Goal: Transaction & Acquisition: Purchase product/service

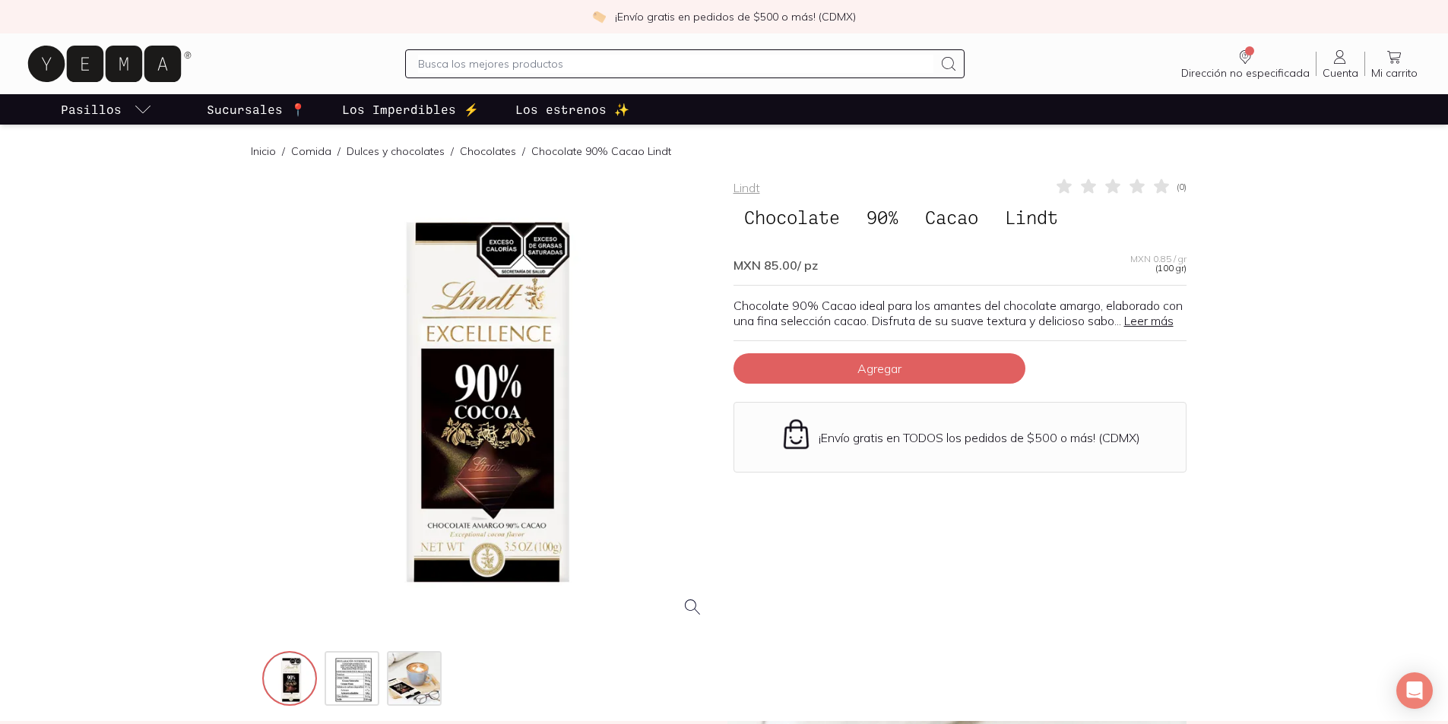
click at [261, 105] on p "Sucursales 📍" at bounding box center [256, 109] width 99 height 18
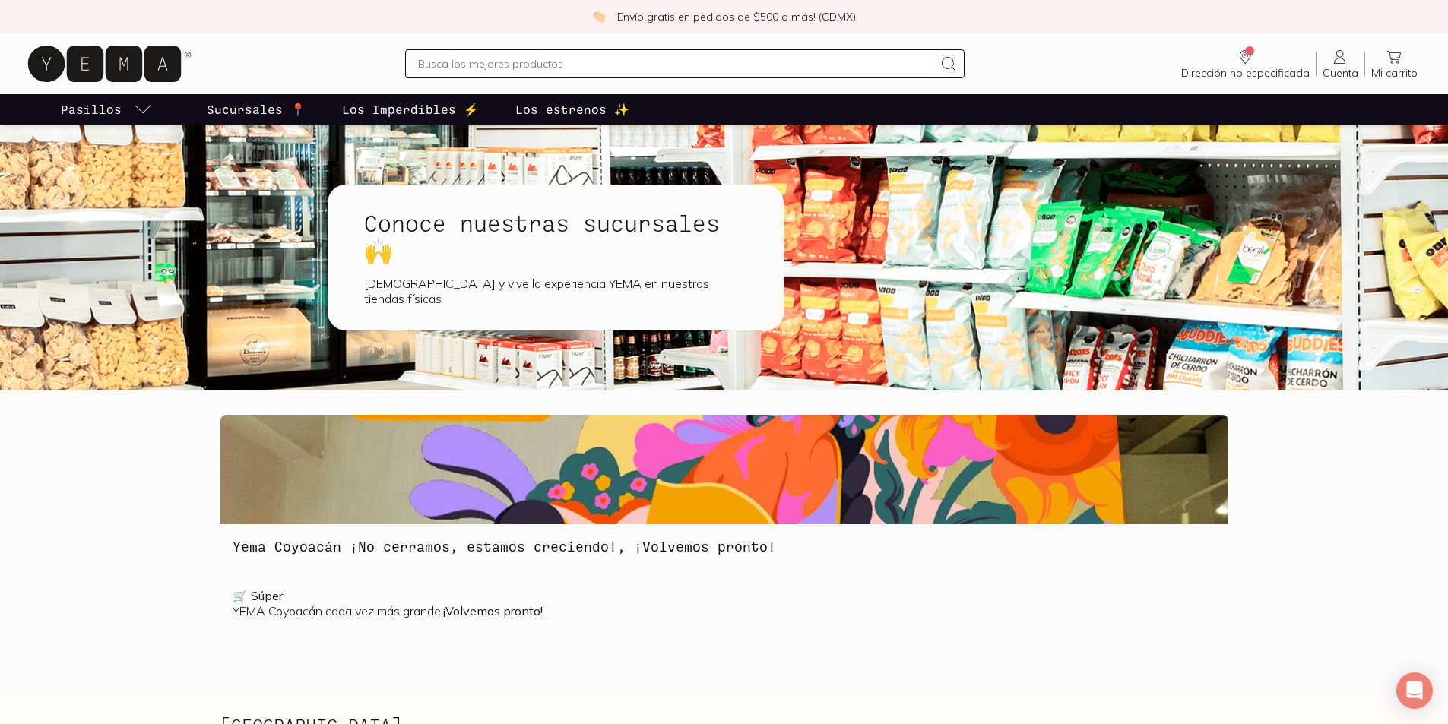
click at [376, 100] on link "Los Imperdibles ⚡️" at bounding box center [410, 109] width 143 height 30
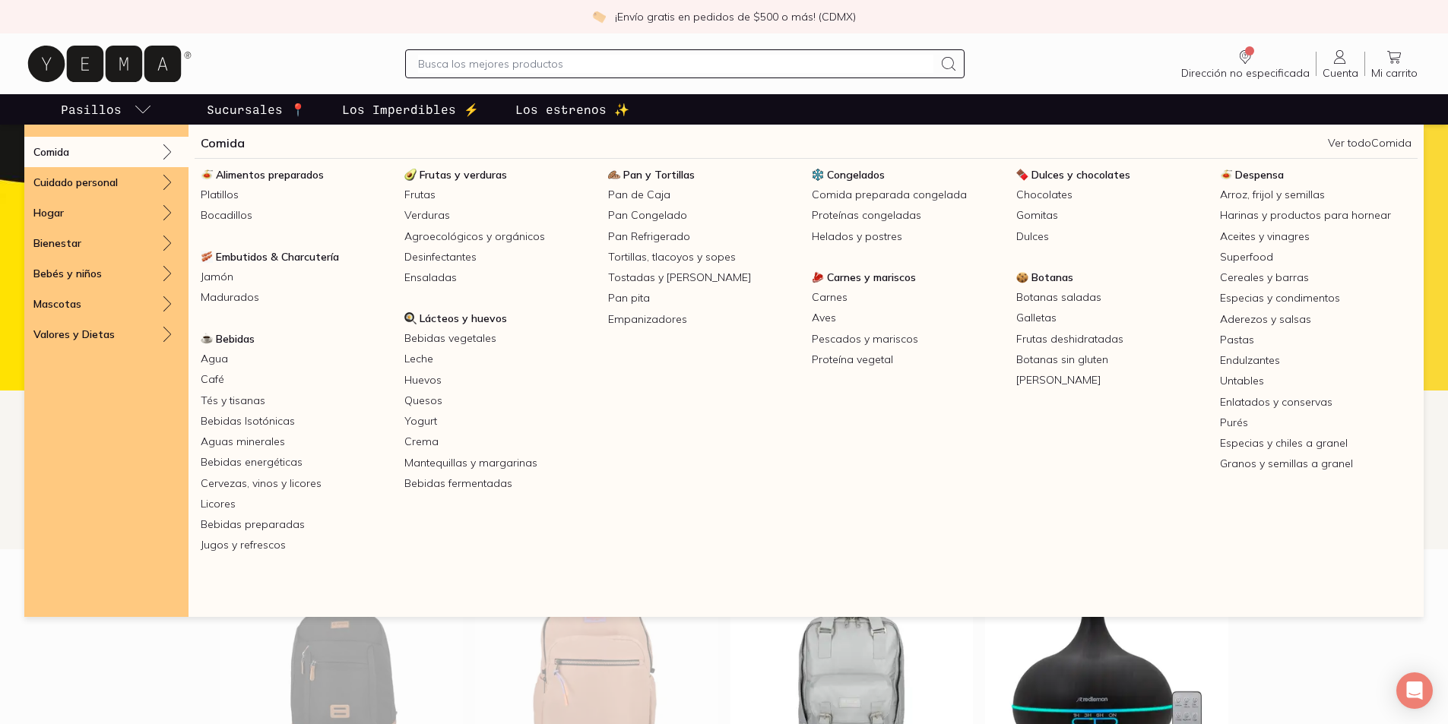
click at [111, 103] on p "Pasillos" at bounding box center [91, 109] width 61 height 18
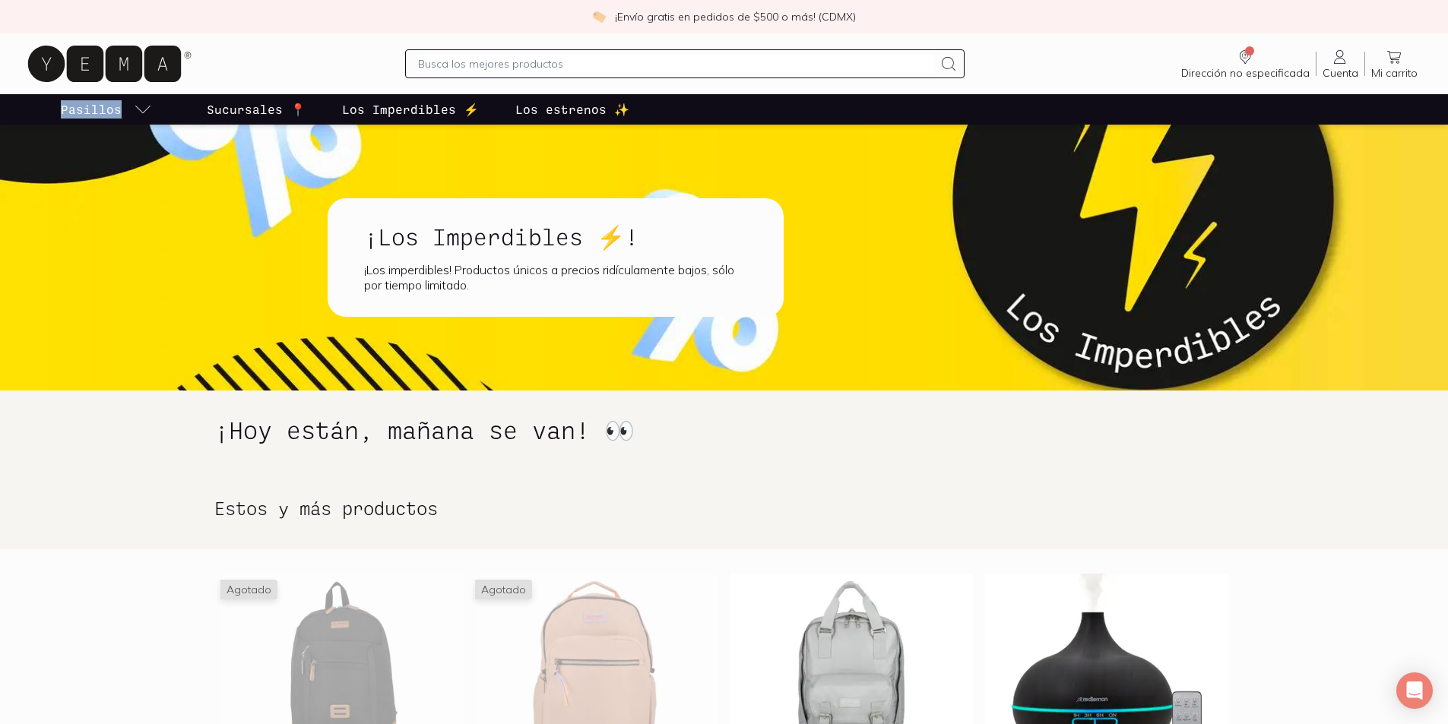
click at [111, 103] on p "Pasillos" at bounding box center [91, 109] width 61 height 18
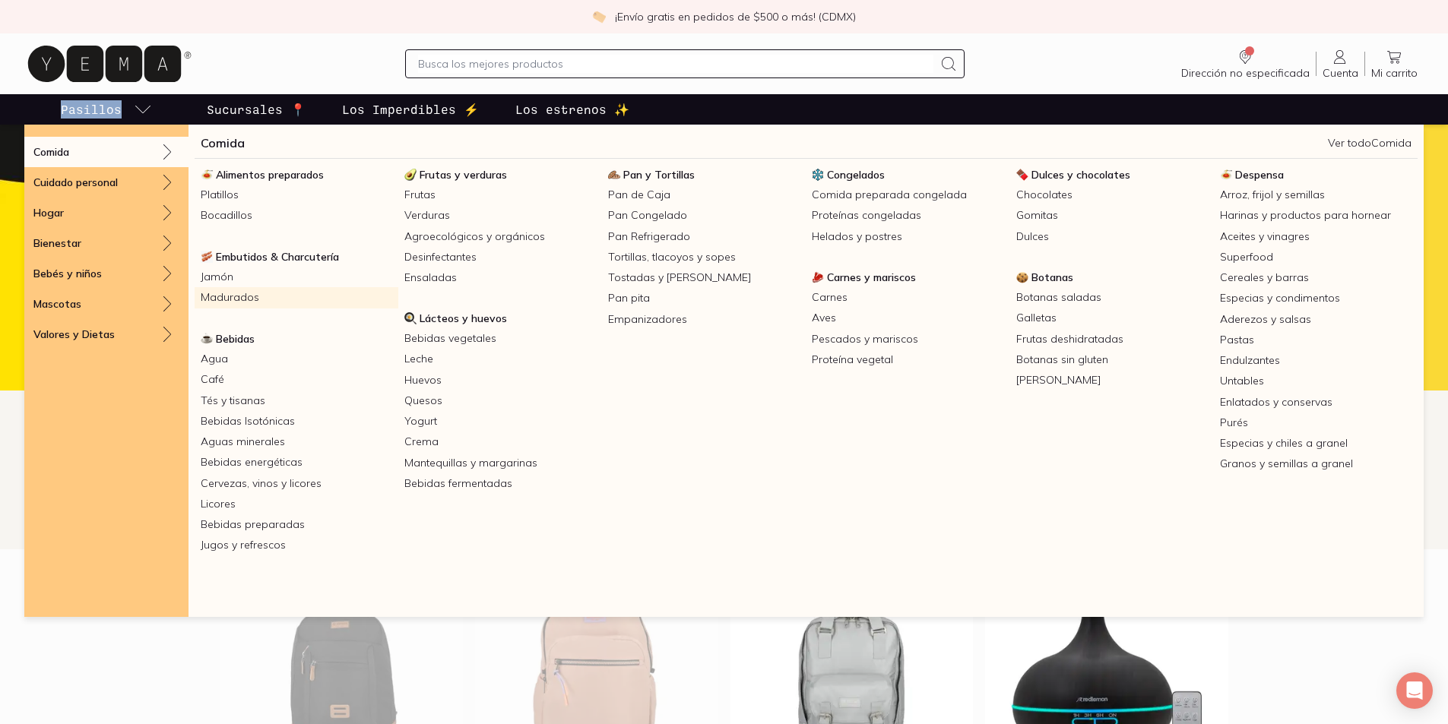
click at [283, 300] on link "Madurados" at bounding box center [297, 297] width 204 height 21
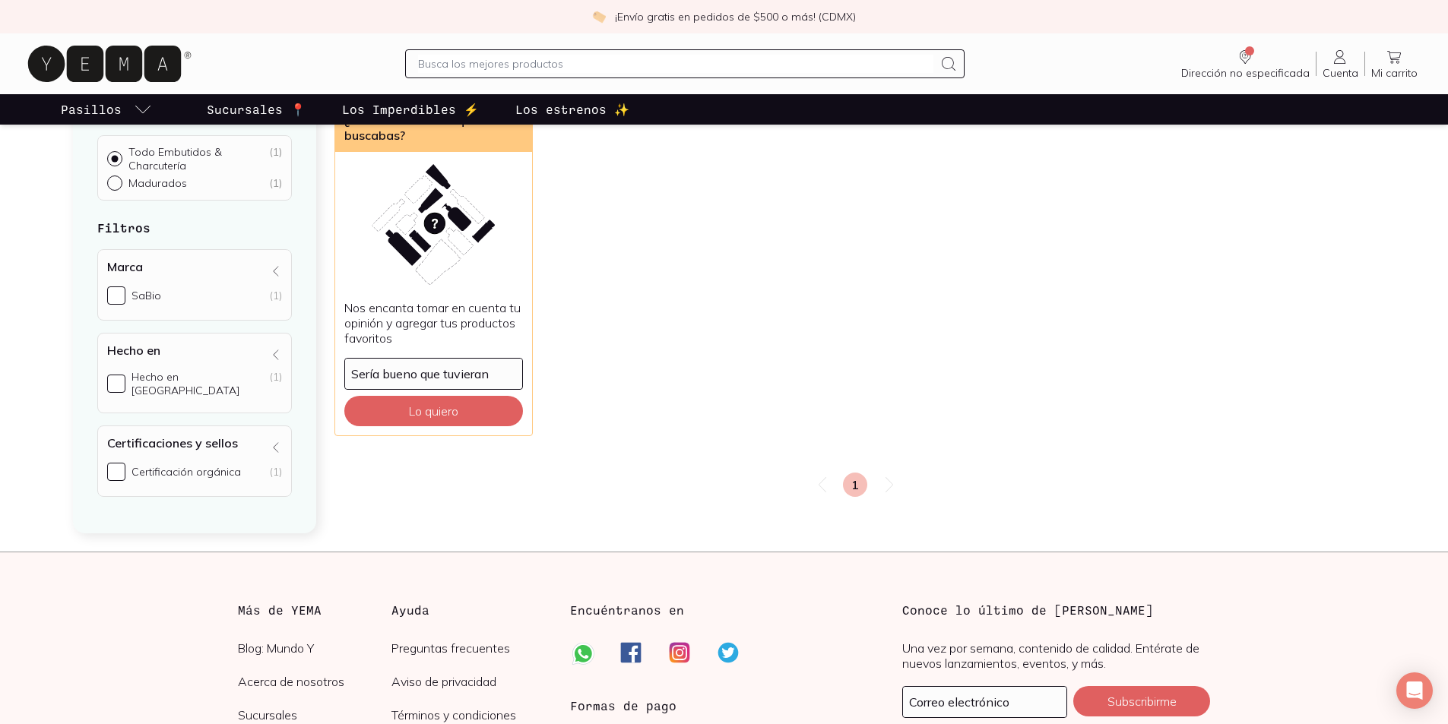
scroll to position [152, 0]
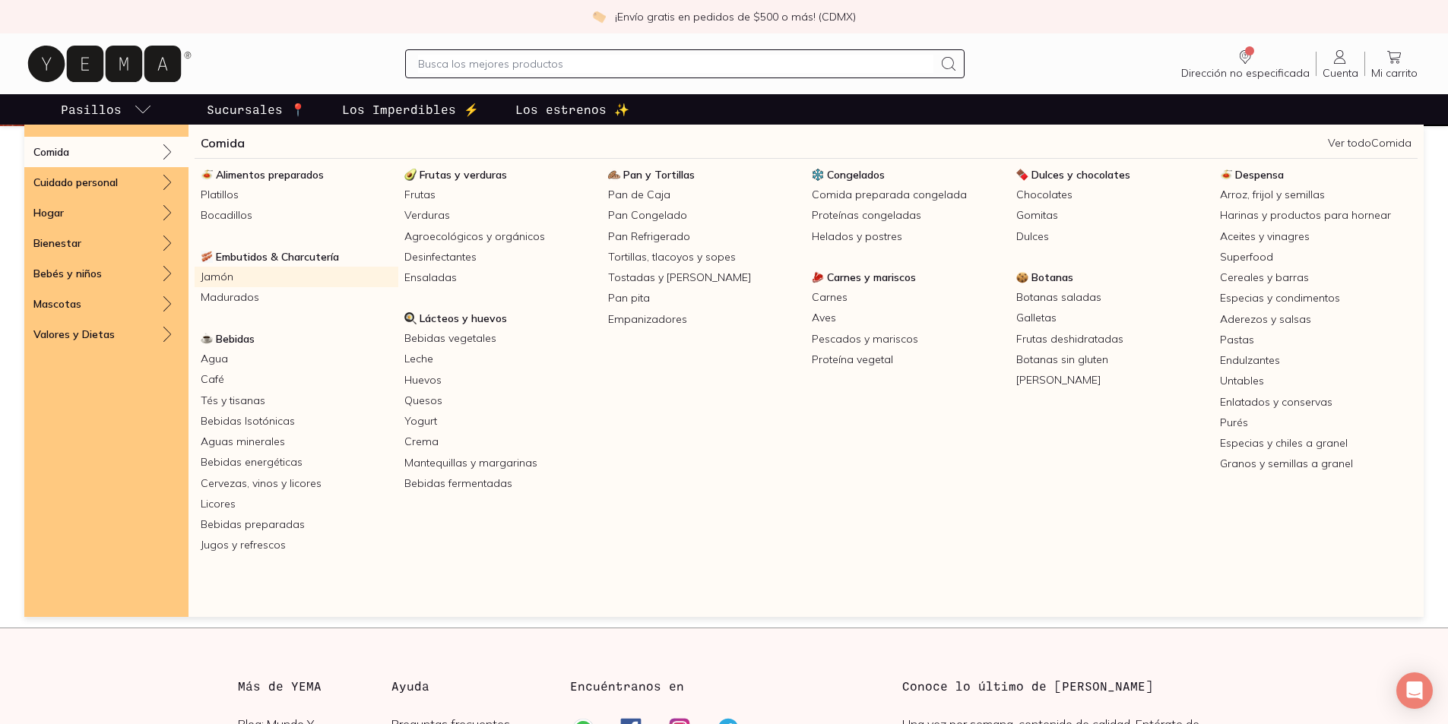
click at [238, 277] on link "Jamón" at bounding box center [297, 277] width 204 height 21
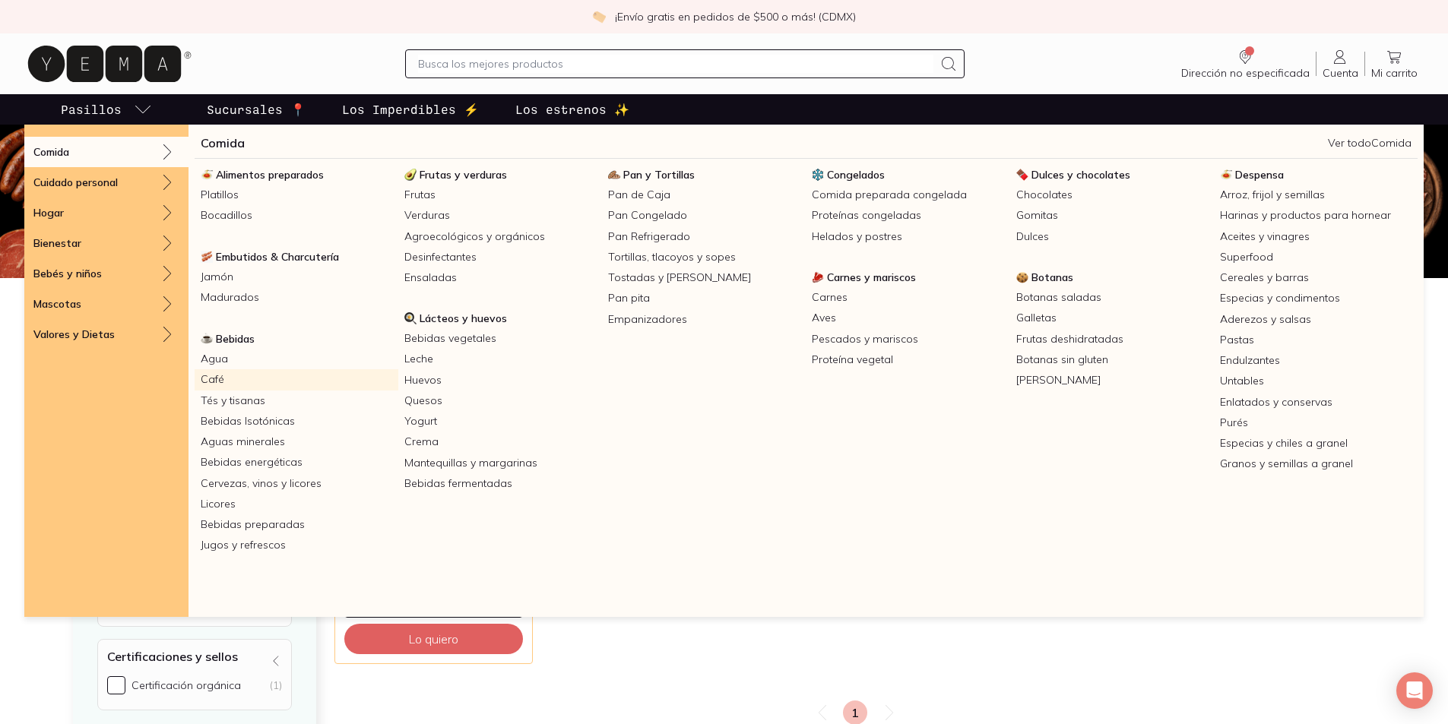
click at [285, 385] on link "Café" at bounding box center [297, 379] width 204 height 21
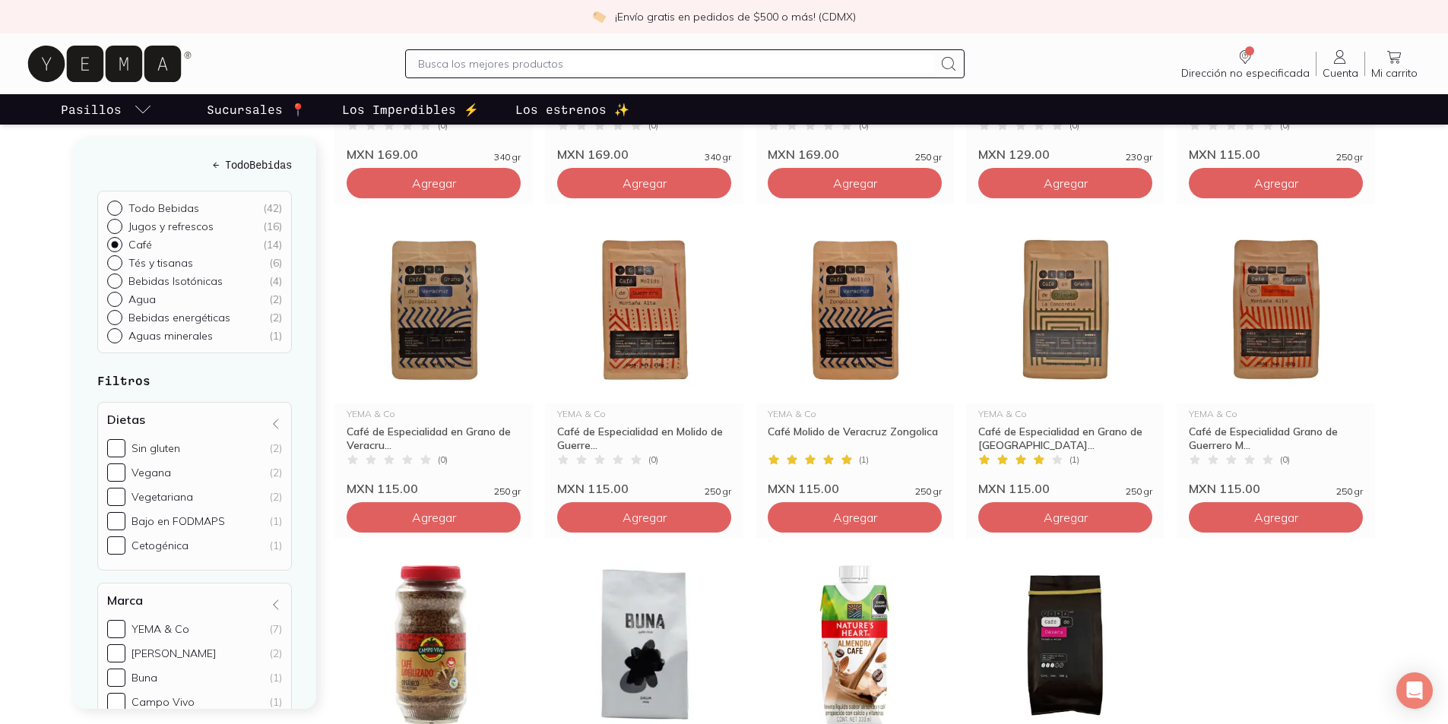
scroll to position [456, 0]
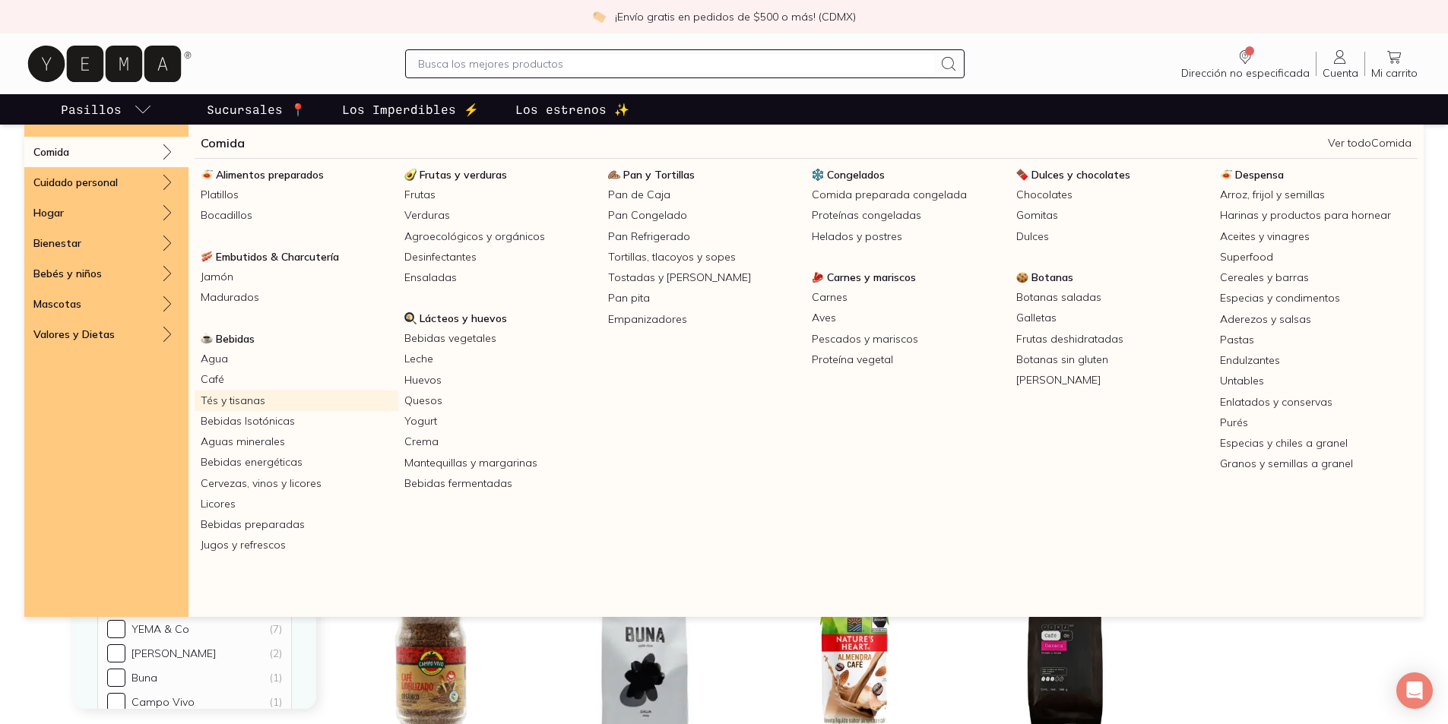
click at [249, 404] on link "Tés y tisanas" at bounding box center [297, 401] width 204 height 21
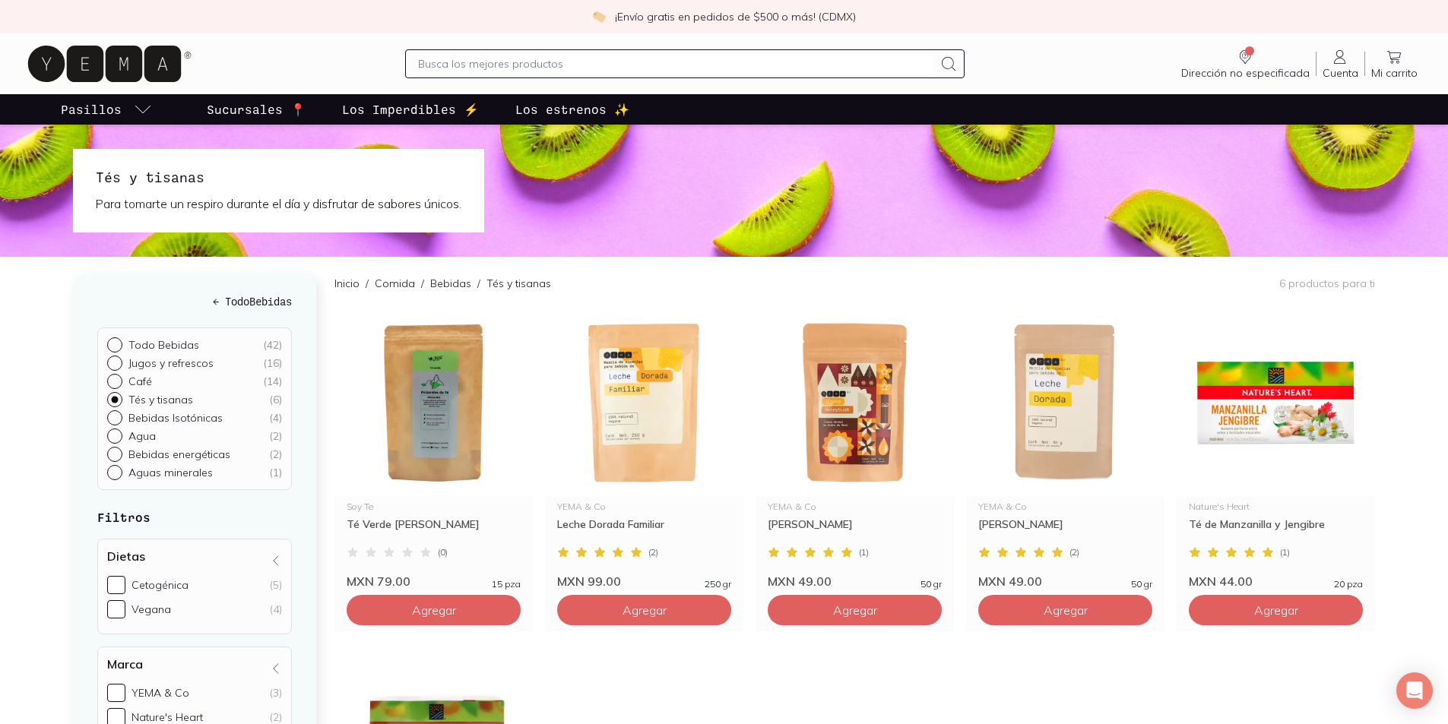
scroll to position [456, 0]
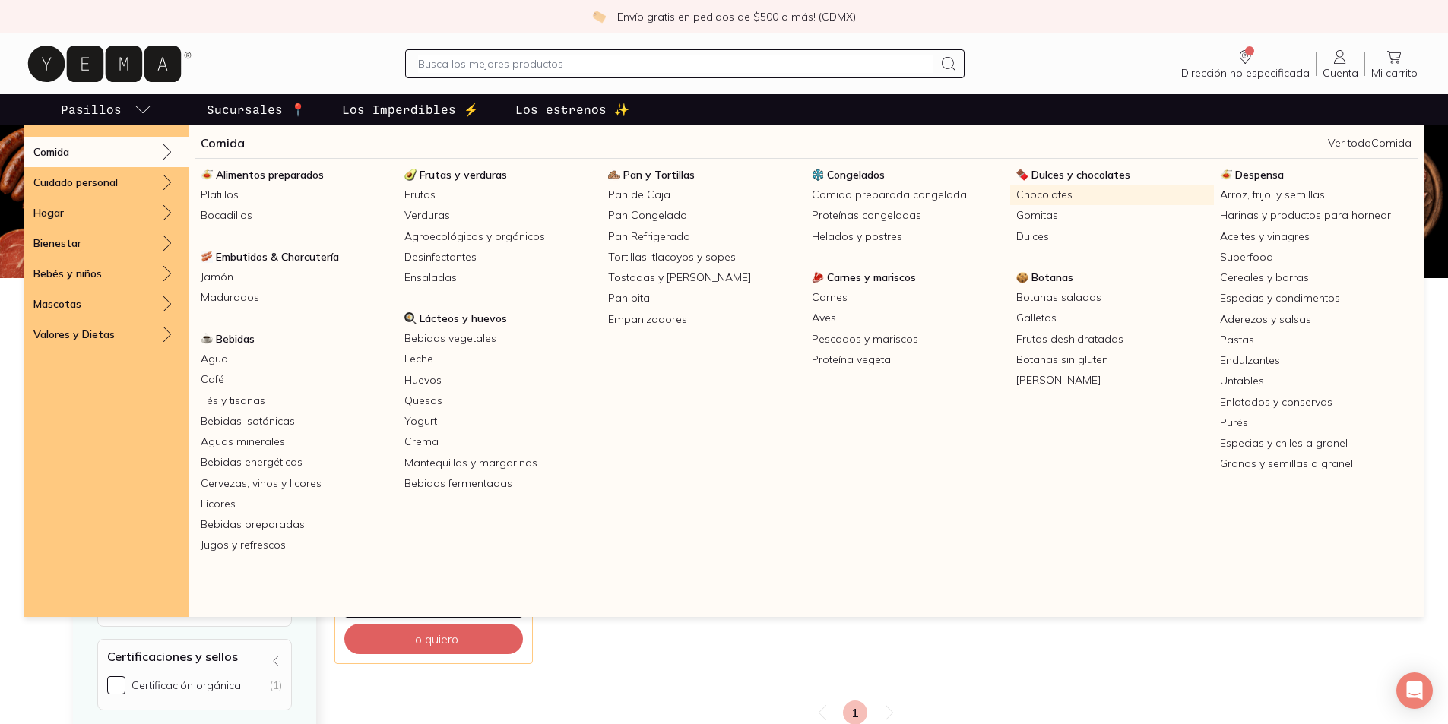
click at [1054, 196] on link "Chocolates" at bounding box center [1112, 195] width 204 height 21
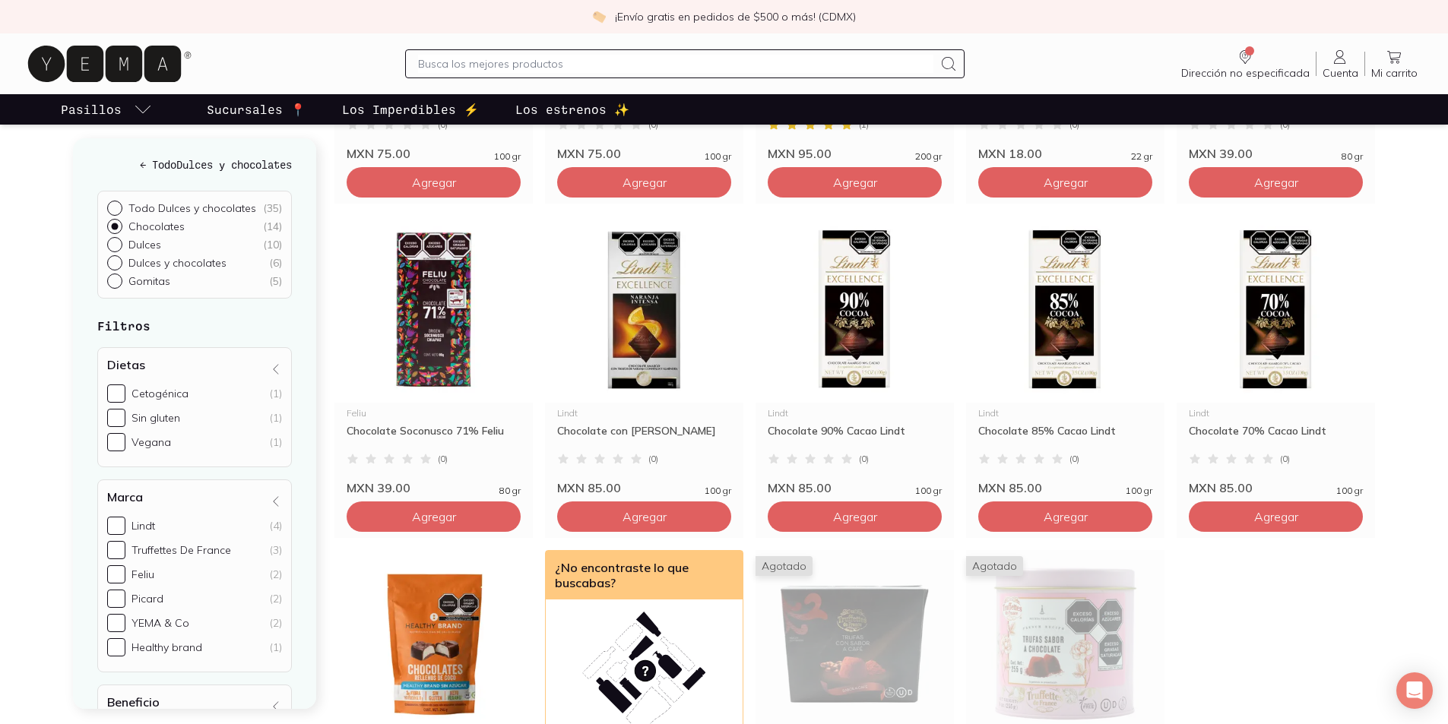
scroll to position [380, 0]
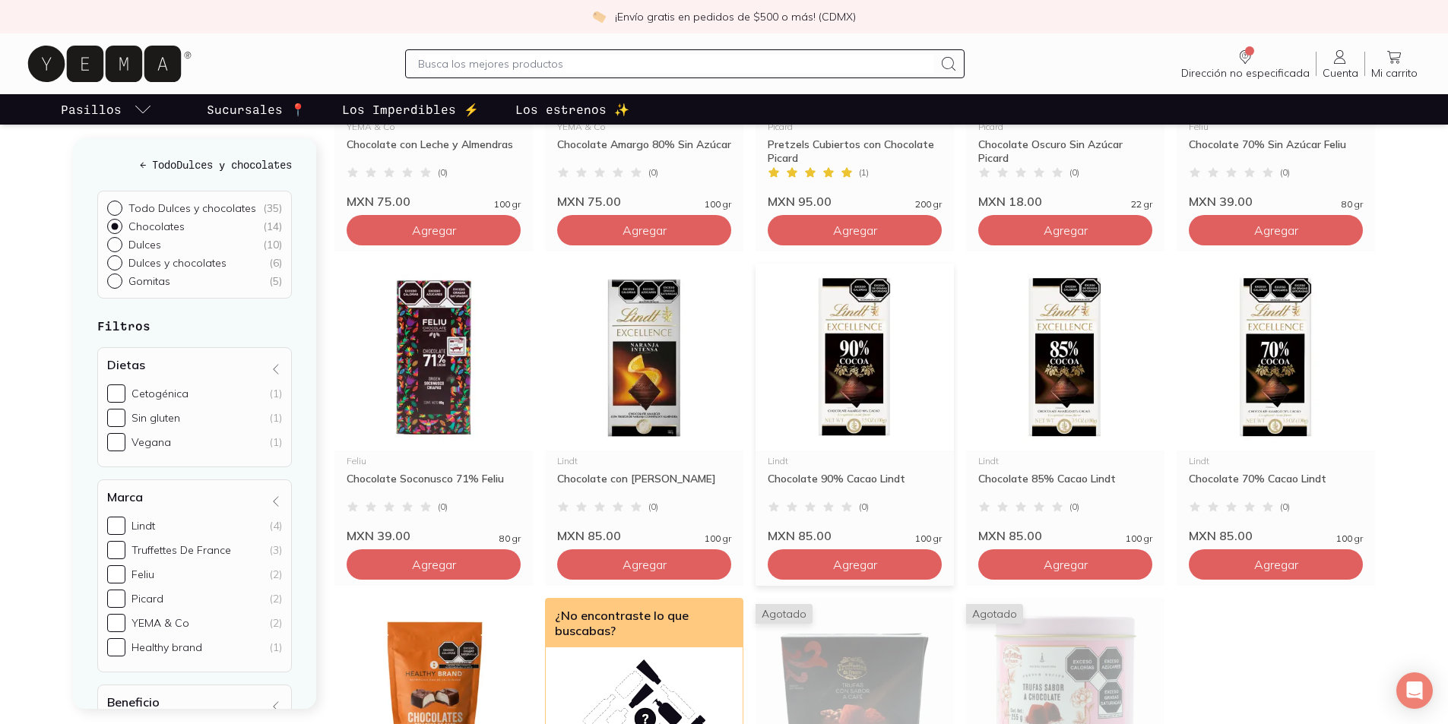
click at [864, 382] on img at bounding box center [855, 357] width 198 height 187
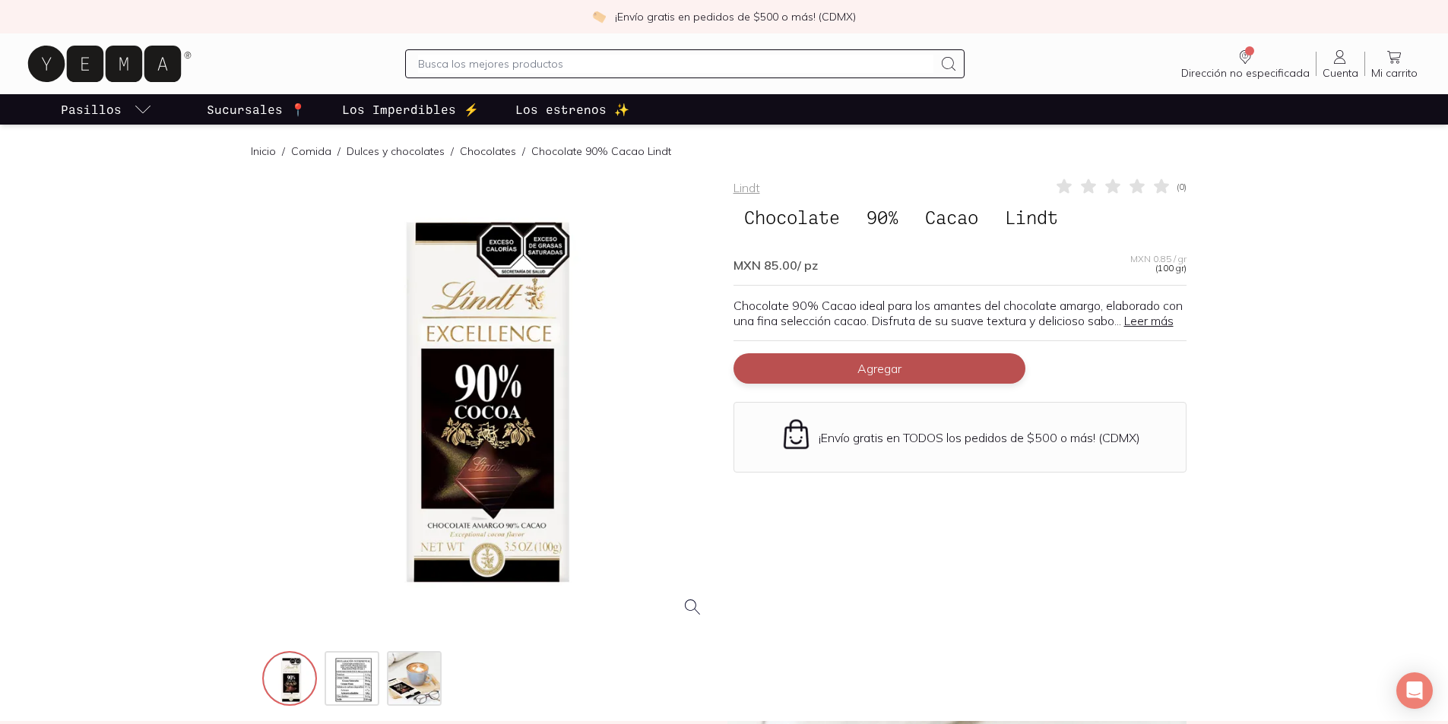
click at [907, 384] on button "Agregar" at bounding box center [880, 368] width 292 height 30
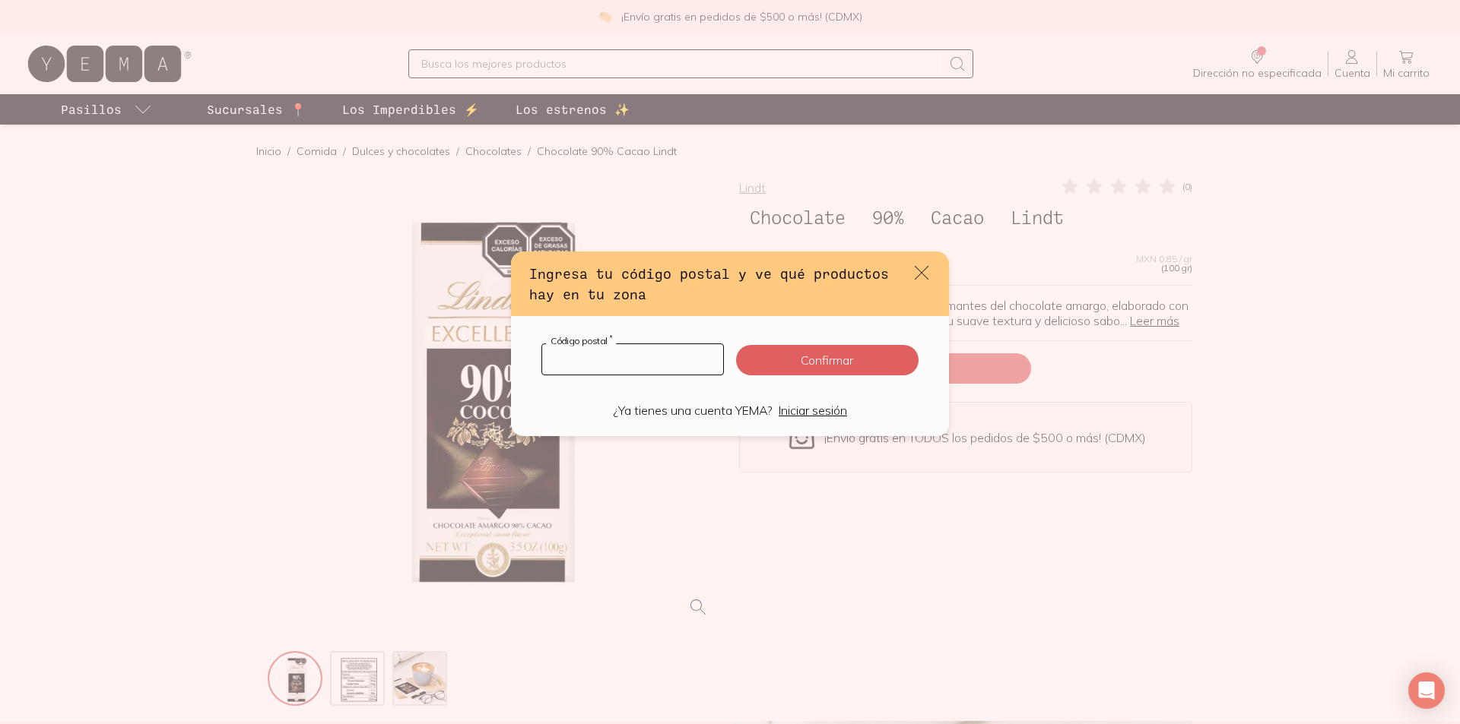
click at [696, 372] on input "default" at bounding box center [632, 359] width 181 height 30
type input "42185"
click at [832, 357] on button "Confirmar" at bounding box center [827, 360] width 182 height 30
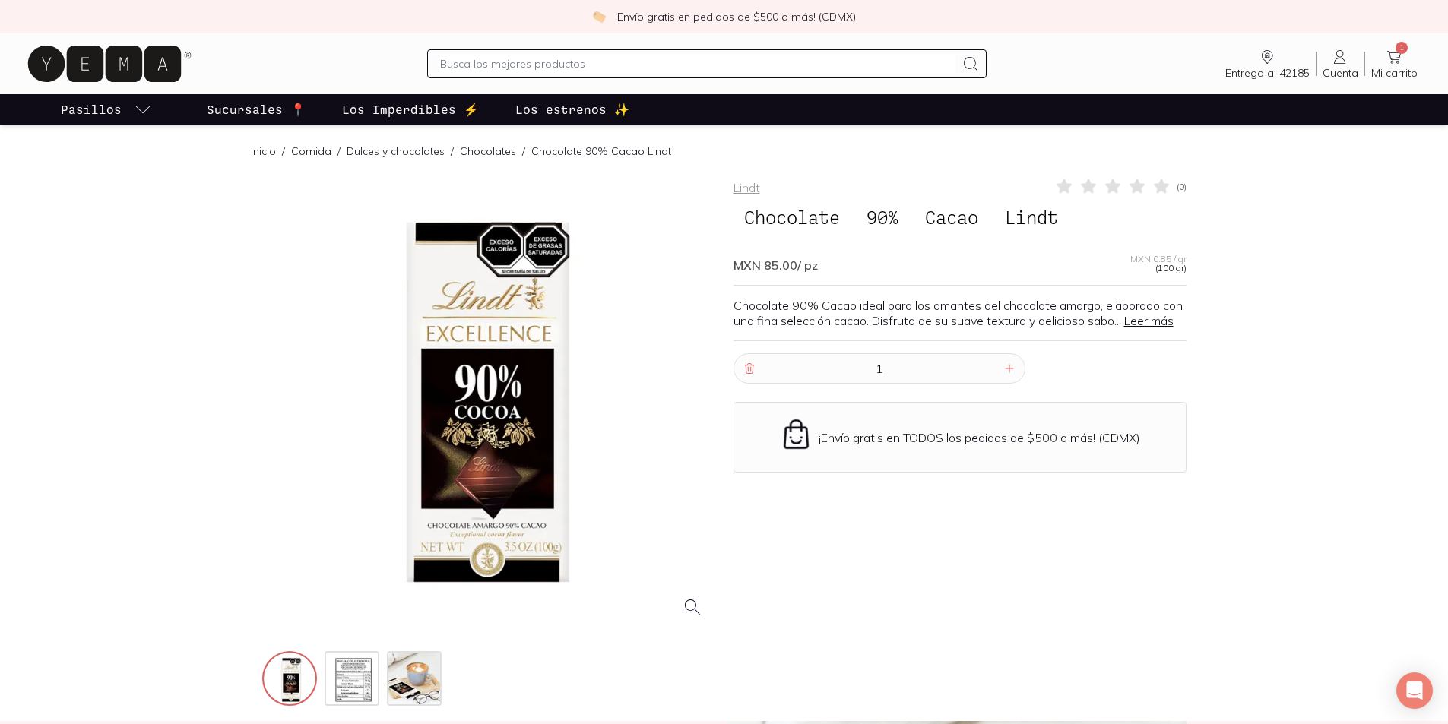
drag, startPoint x: 882, startPoint y: 368, endPoint x: 889, endPoint y: 382, distance: 16.3
click at [879, 370] on div "Lindt ( 0 ) Chocolate 90% Cacao Lindt MXN 85.00 / pz MXN 0.85 / gr (100 gr) Cho…" at bounding box center [960, 443] width 453 height 532
click at [889, 382] on input "1" at bounding box center [880, 368] width 242 height 29
drag, startPoint x: 889, startPoint y: 382, endPoint x: 775, endPoint y: 382, distance: 114.0
click at [775, 382] on input "1" at bounding box center [880, 368] width 242 height 29
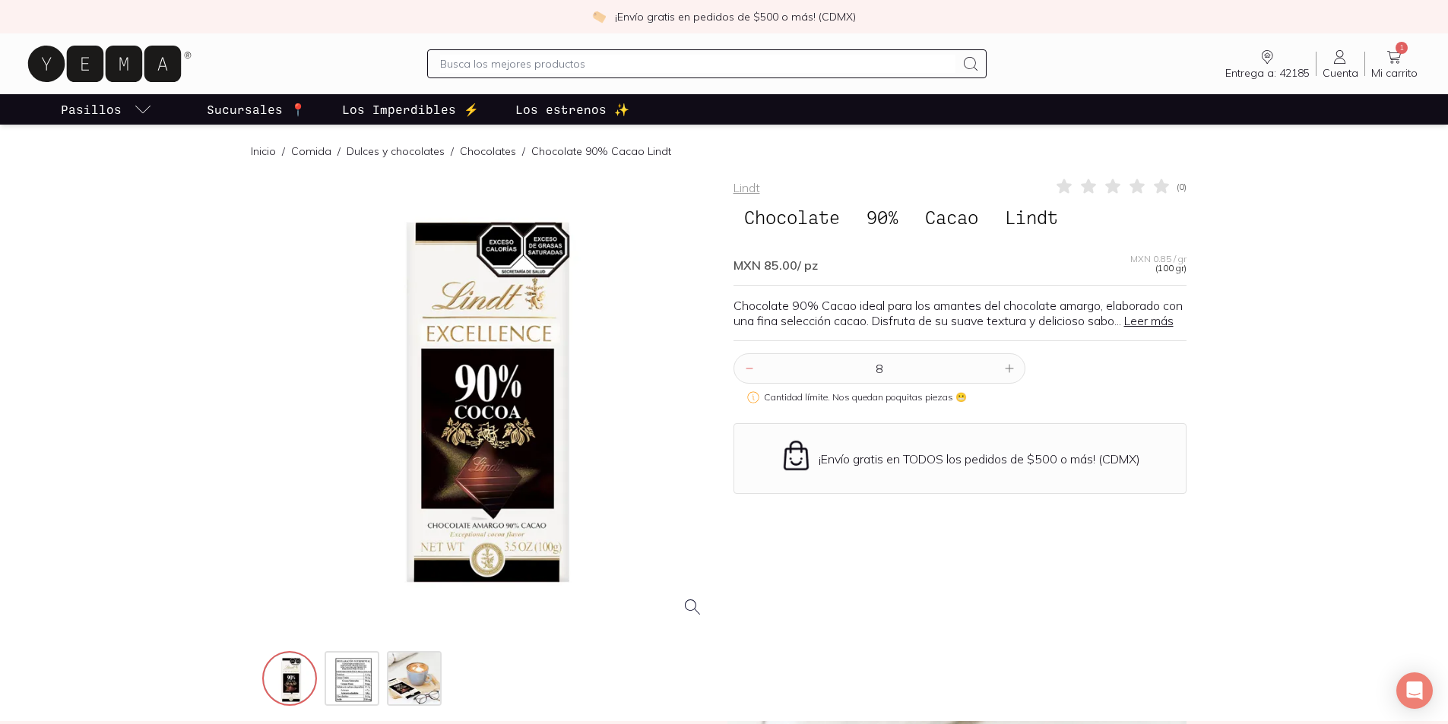
type input "8"
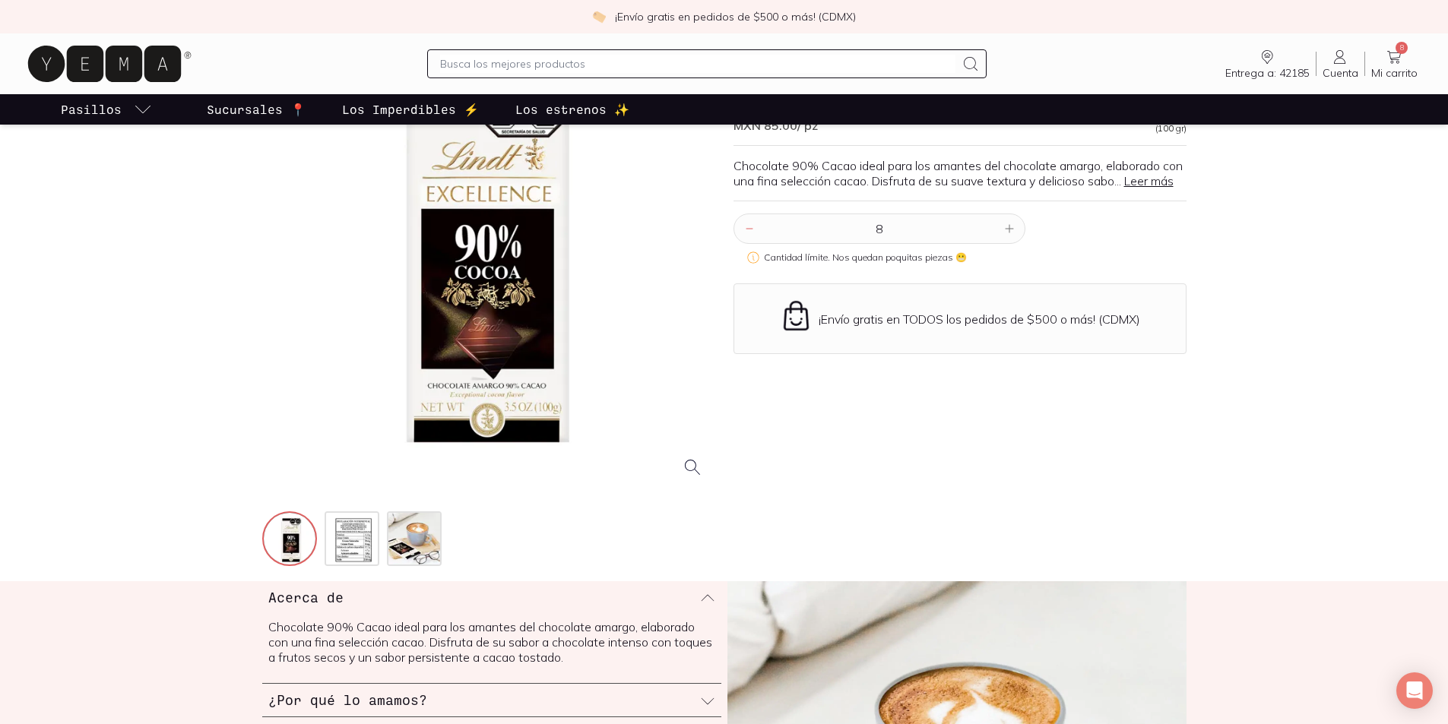
scroll to position [152, 0]
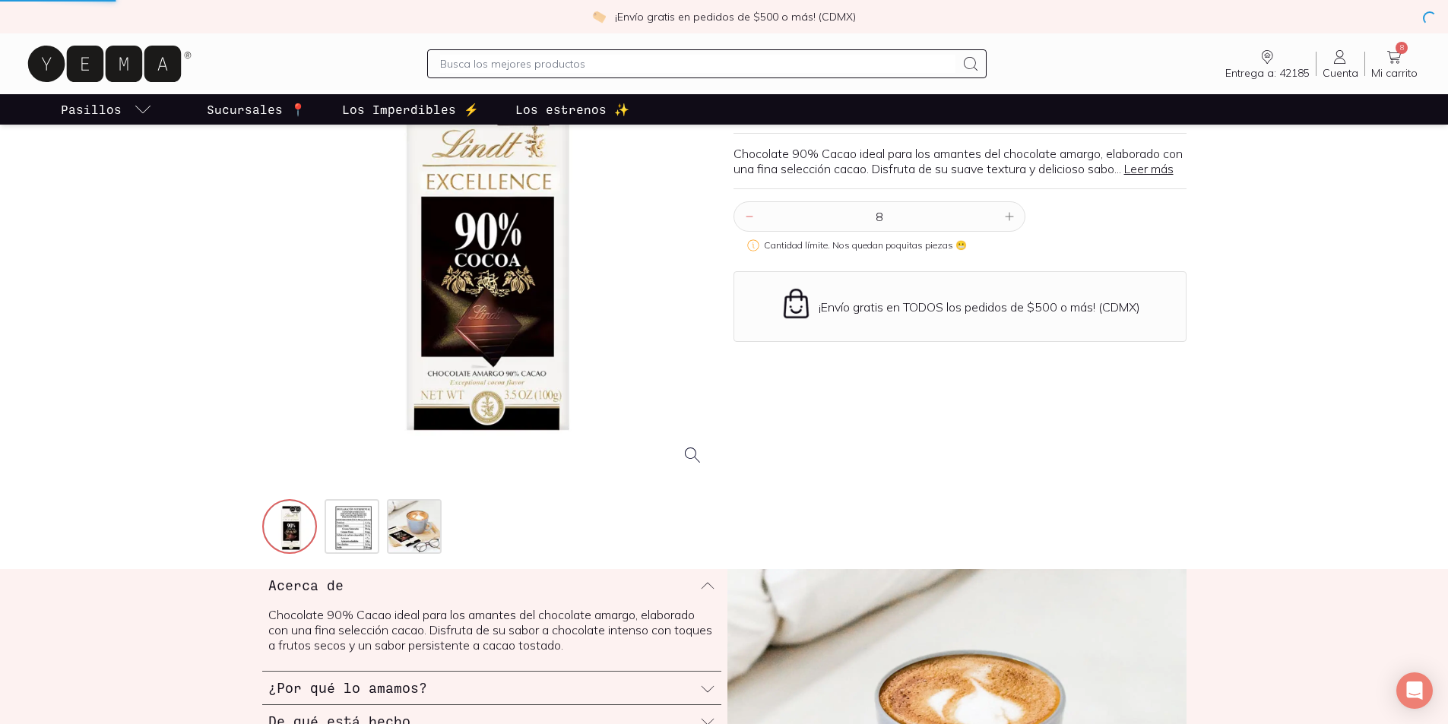
scroll to position [380, 0]
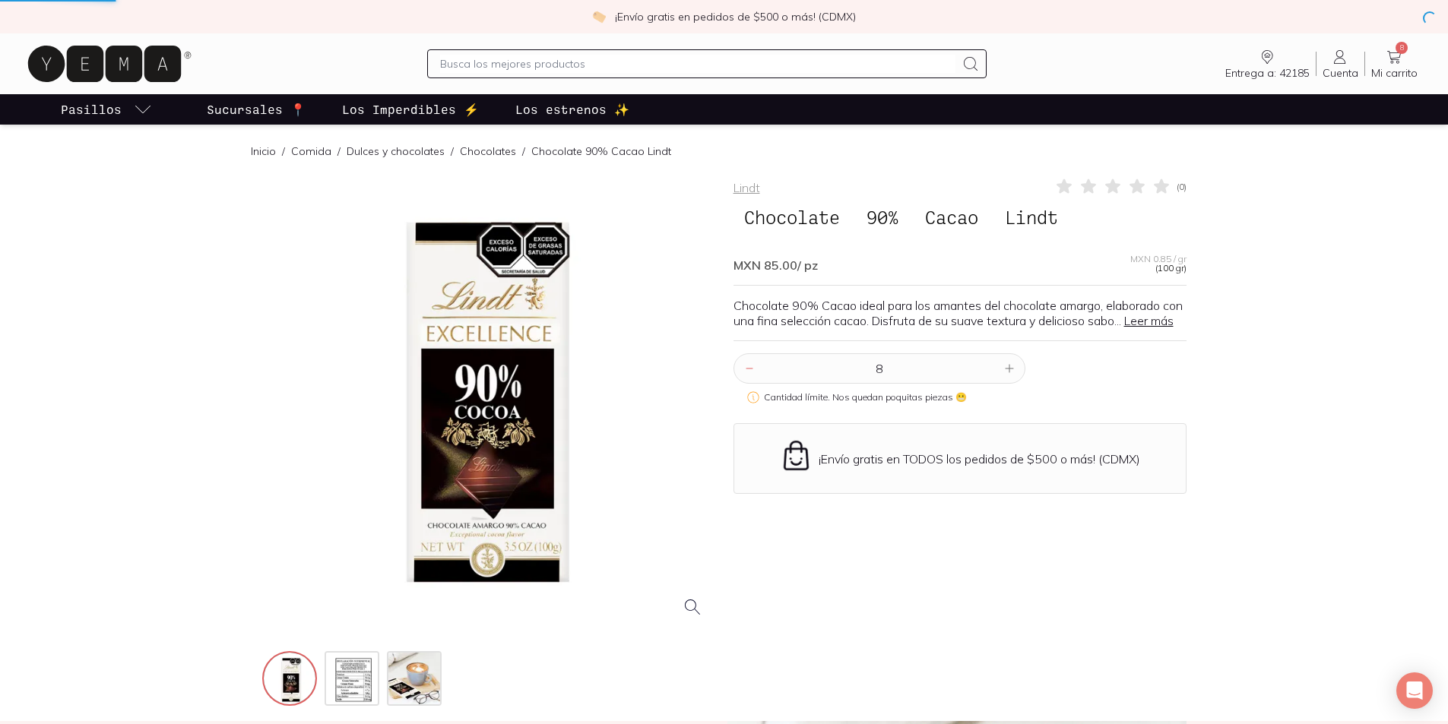
scroll to position [152, 0]
